Goal: Use online tool/utility: Utilize a website feature to perform a specific function

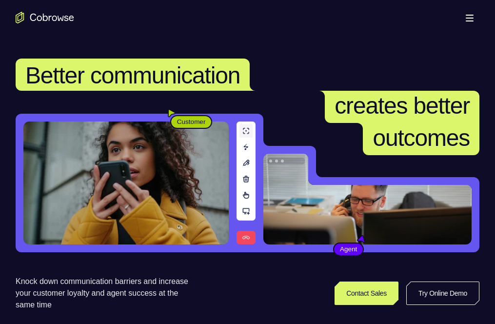
click at [442, 281] on link "Try Online Demo" at bounding box center [386, 292] width 178 height 23
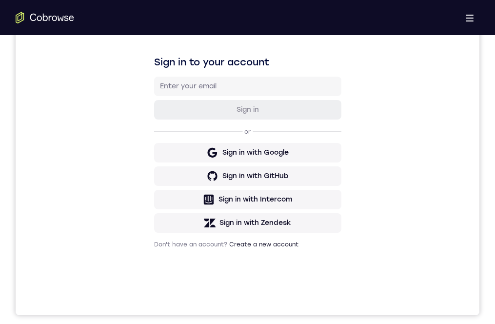
drag, startPoint x: 252, startPoint y: 548, endPoint x: 239, endPoint y: 581, distance: 36.1
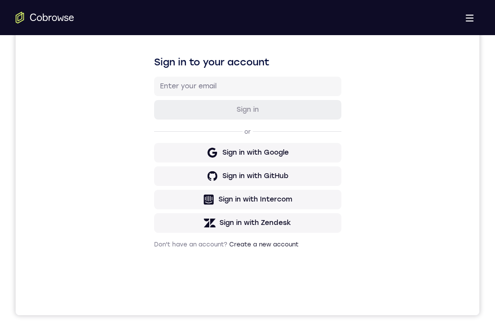
drag, startPoint x: 300, startPoint y: 496, endPoint x: 297, endPoint y: 520, distance: 24.1
drag, startPoint x: 268, startPoint y: 504, endPoint x: 251, endPoint y: 493, distance: 19.9
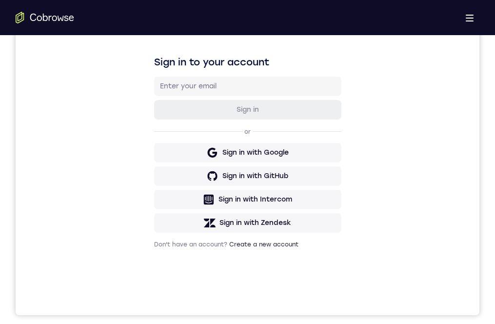
drag, startPoint x: 261, startPoint y: 594, endPoint x: 256, endPoint y: 473, distance: 121.0
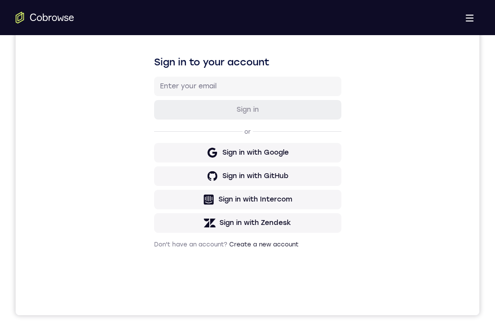
drag, startPoint x: 256, startPoint y: 540, endPoint x: 261, endPoint y: 556, distance: 17.3
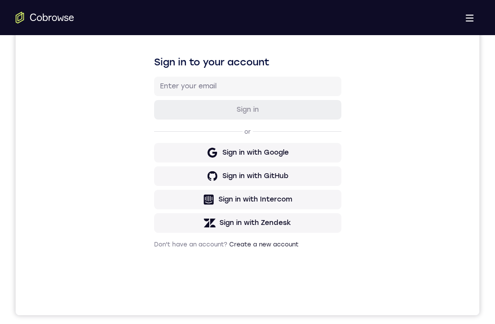
drag, startPoint x: 248, startPoint y: 514, endPoint x: 260, endPoint y: 591, distance: 77.5
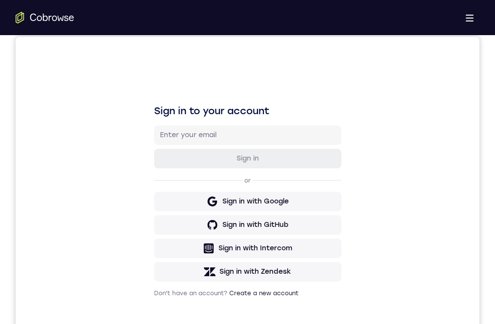
scroll to position [195, 0]
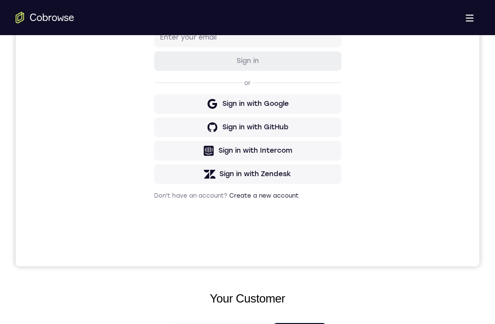
drag, startPoint x: 267, startPoint y: 548, endPoint x: 279, endPoint y: 568, distance: 23.2
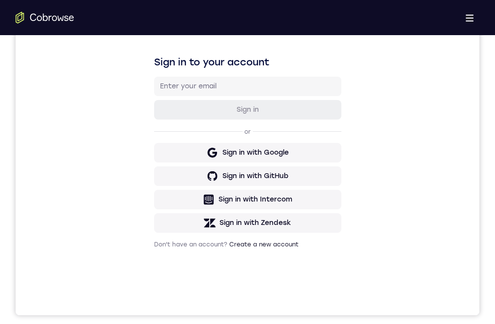
drag, startPoint x: 218, startPoint y: 510, endPoint x: 250, endPoint y: 520, distance: 33.2
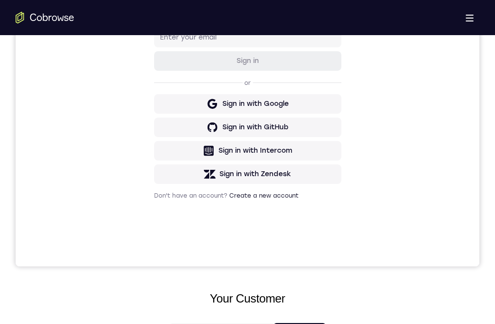
drag, startPoint x: 238, startPoint y: 640, endPoint x: 246, endPoint y: 635, distance: 9.6
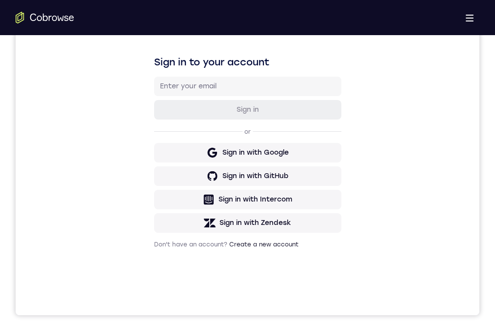
scroll to position [98, 0]
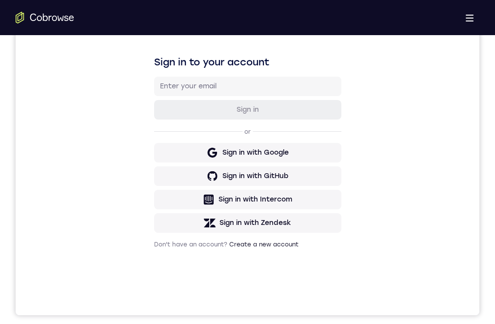
drag, startPoint x: 213, startPoint y: 548, endPoint x: 218, endPoint y: 507, distance: 41.3
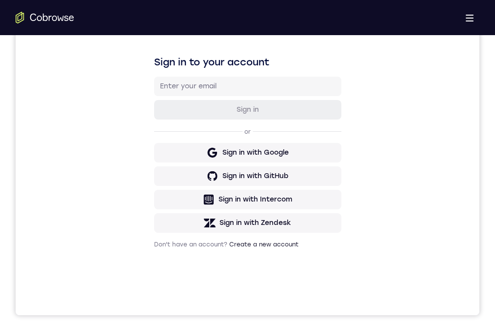
drag, startPoint x: 254, startPoint y: 588, endPoint x: 273, endPoint y: 419, distance: 170.2
drag, startPoint x: 264, startPoint y: 579, endPoint x: 333, endPoint y: 719, distance: 155.5
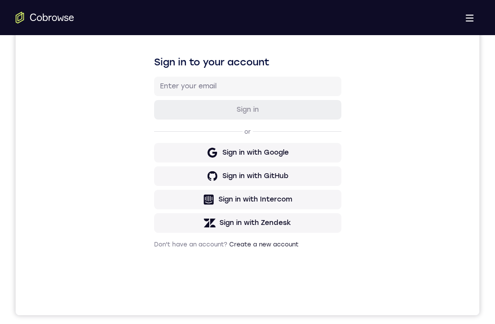
drag, startPoint x: 226, startPoint y: 460, endPoint x: 301, endPoint y: 457, distance: 75.6
drag, startPoint x: 273, startPoint y: 570, endPoint x: 288, endPoint y: 400, distance: 170.4
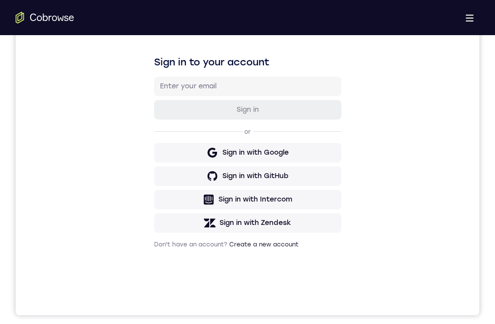
drag, startPoint x: 261, startPoint y: 582, endPoint x: 294, endPoint y: 448, distance: 137.9
drag, startPoint x: 242, startPoint y: 551, endPoint x: 260, endPoint y: 425, distance: 127.1
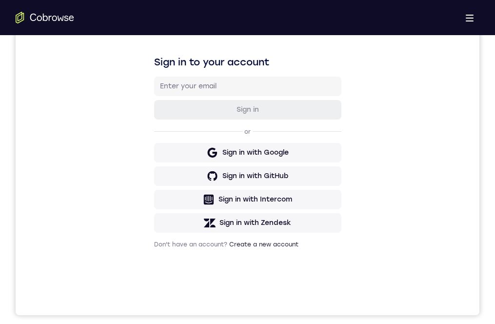
drag, startPoint x: 239, startPoint y: 541, endPoint x: 262, endPoint y: 459, distance: 85.7
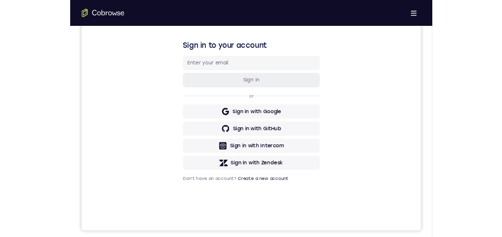
scroll to position [0, 0]
